Goal: Navigation & Orientation: Find specific page/section

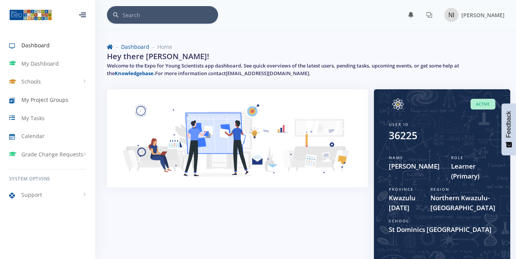
click at [56, 104] on span "My Project Groups" at bounding box center [44, 100] width 47 height 8
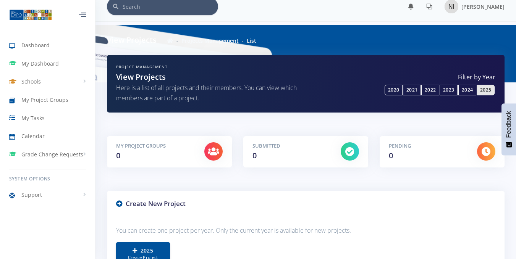
scroll to position [8, 0]
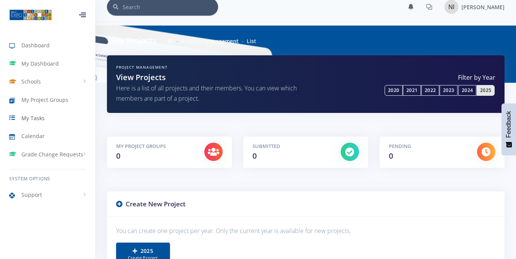
click at [57, 117] on link "My Tasks" at bounding box center [47, 118] width 95 height 18
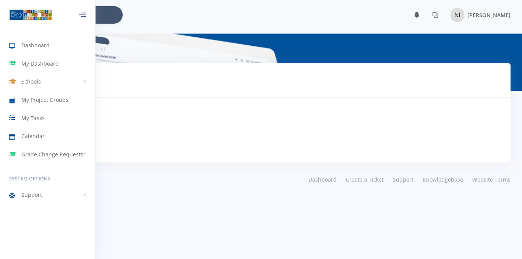
scroll to position [6, 6]
click at [30, 16] on img at bounding box center [30, 15] width 43 height 12
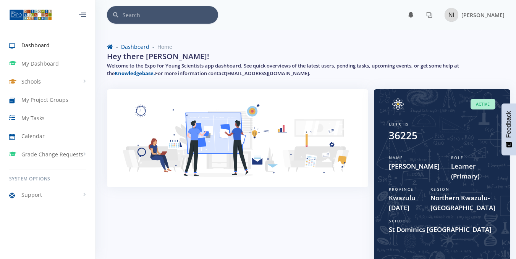
click at [82, 82] on link "Schools" at bounding box center [47, 82] width 95 height 18
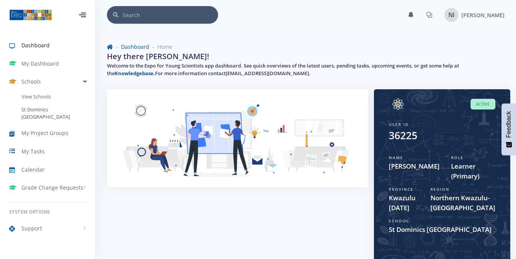
click at [65, 106] on link "St Dominics [GEOGRAPHIC_DATA]" at bounding box center [47, 114] width 95 height 20
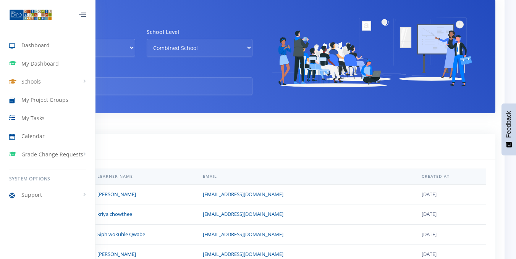
scroll to position [164, 0]
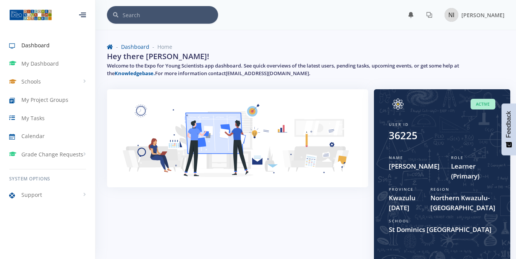
scroll to position [6, 6]
